Goal: Go to known website: Access a specific website the user already knows

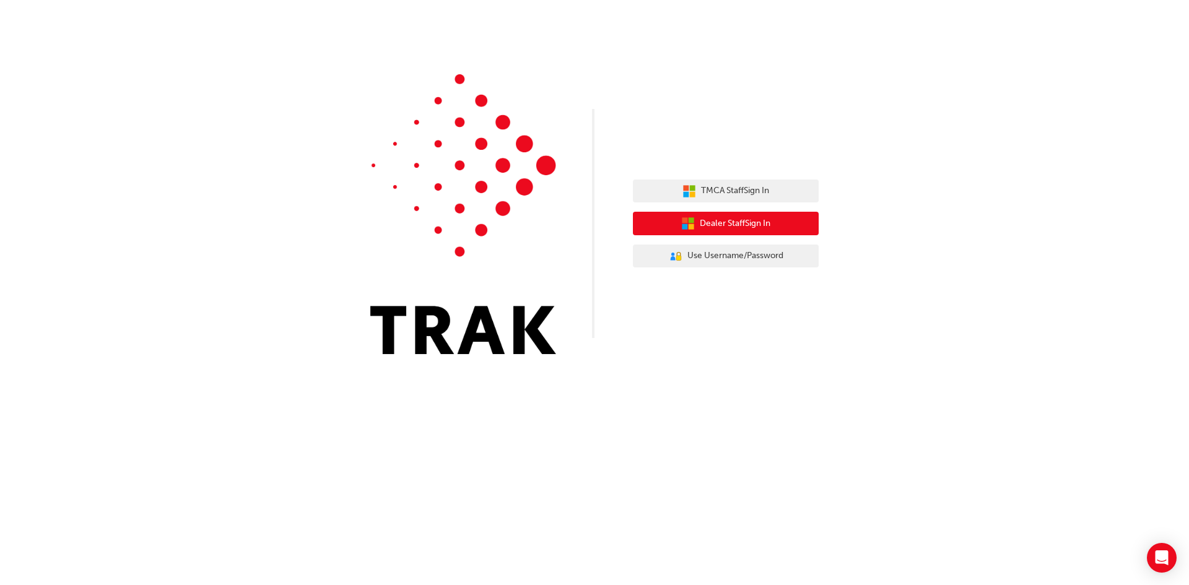
click at [749, 221] on span "Dealer Staff Sign In" at bounding box center [735, 224] width 71 height 14
